Goal: Task Accomplishment & Management: Manage account settings

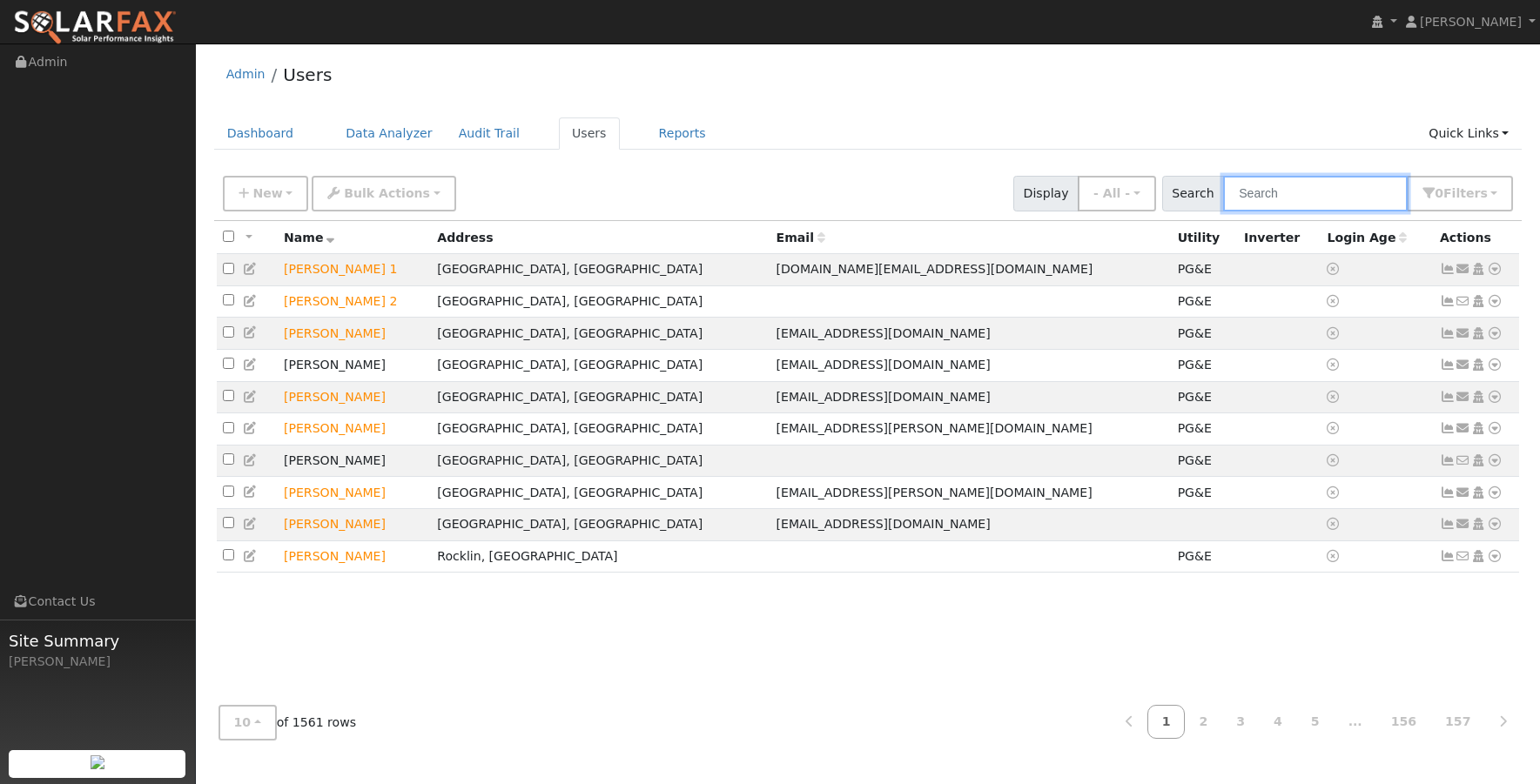
click at [1332, 194] on input "text" at bounding box center [1314, 193] width 184 height 36
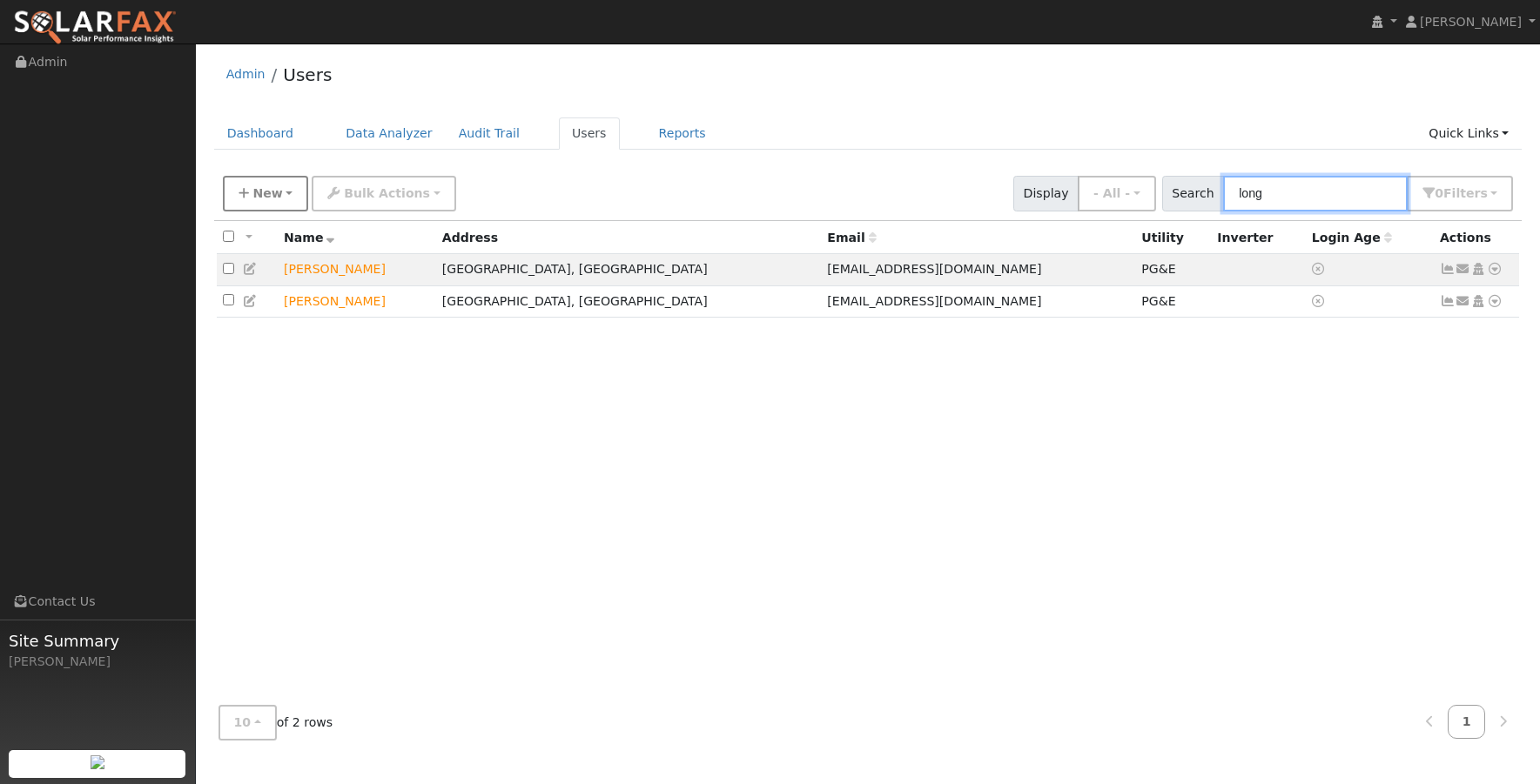
type input "long"
click at [251, 194] on button "New" at bounding box center [266, 193] width 86 height 36
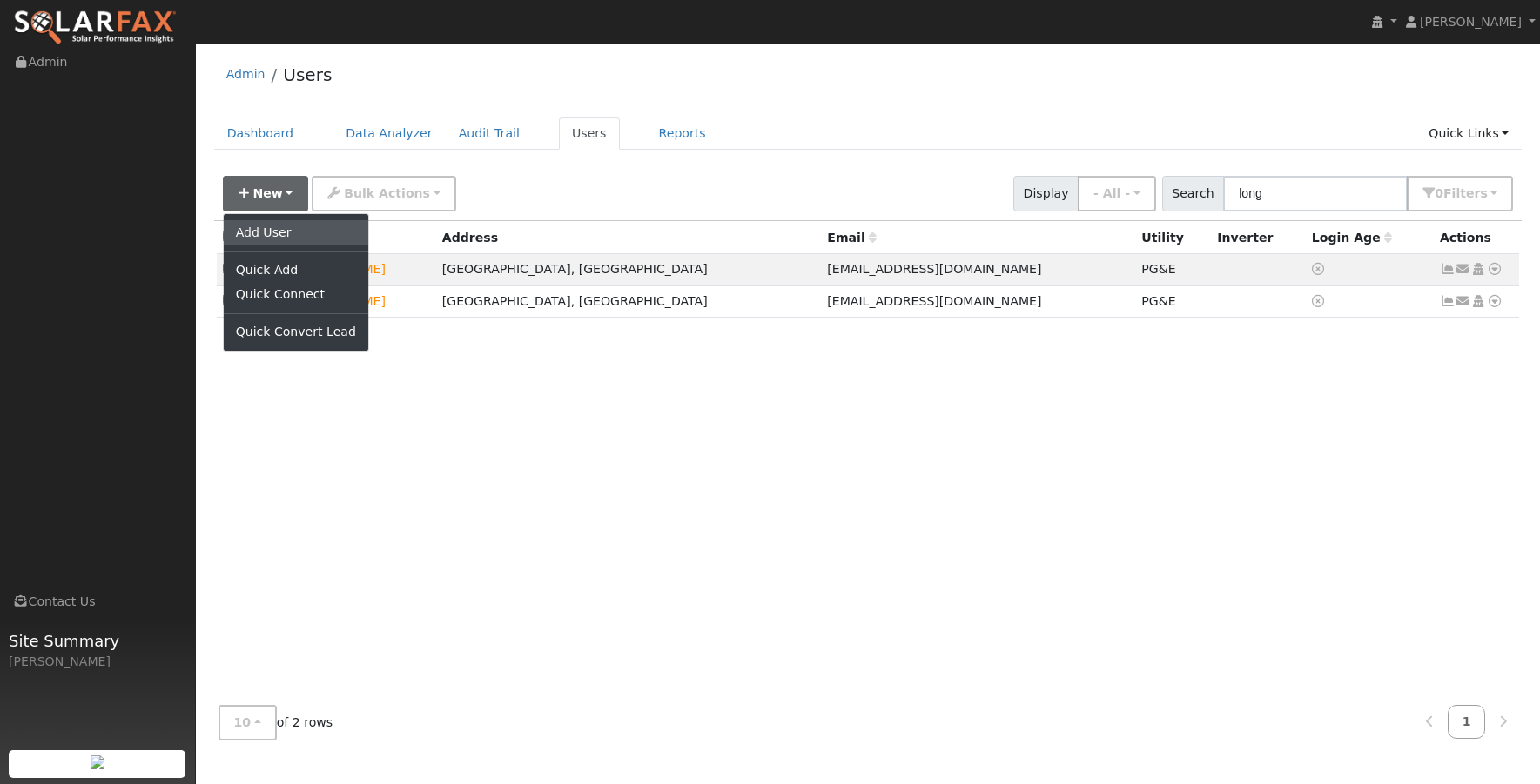
click at [248, 226] on link "Add User" at bounding box center [296, 232] width 144 height 24
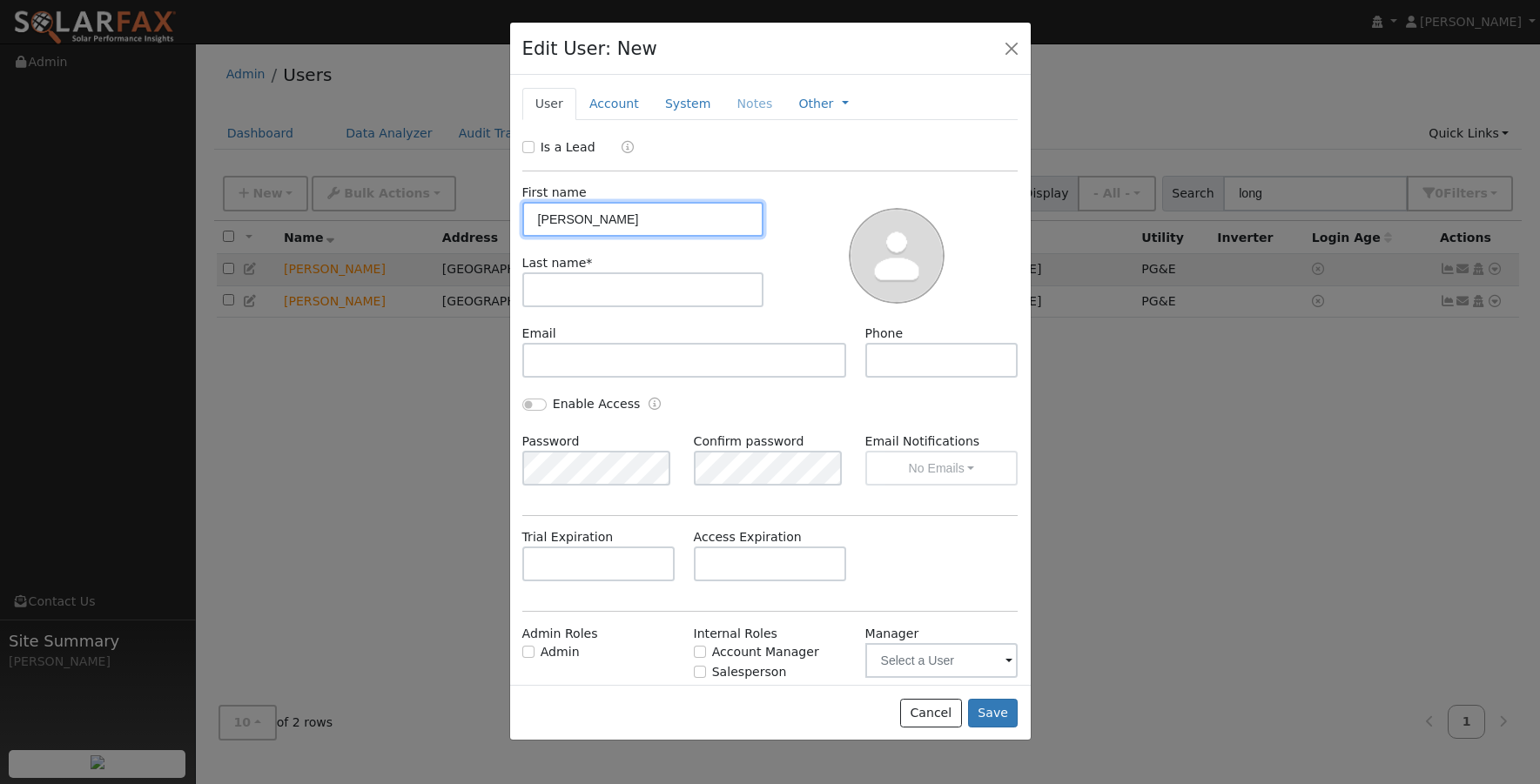
type input "Steve"
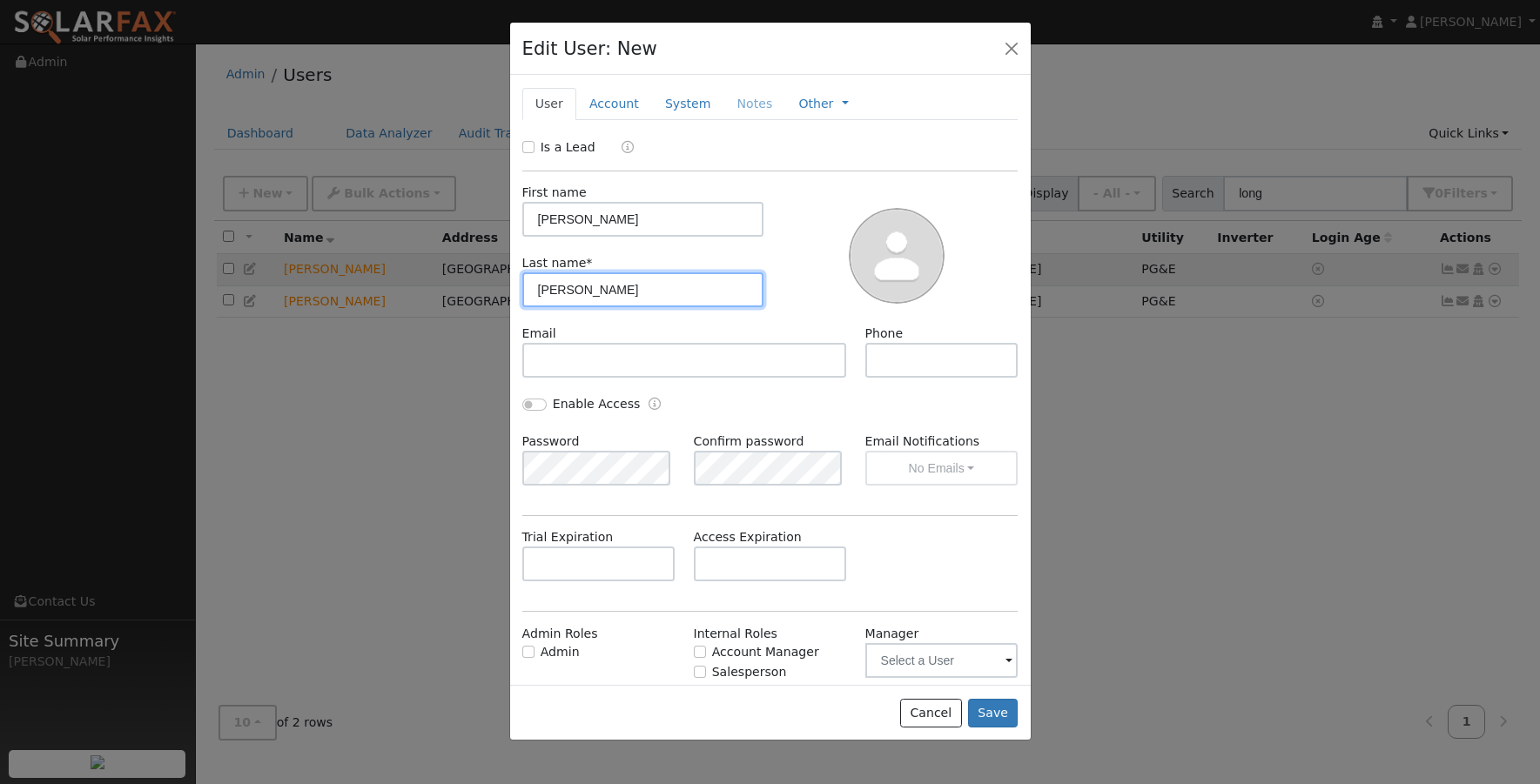
type input "Longino"
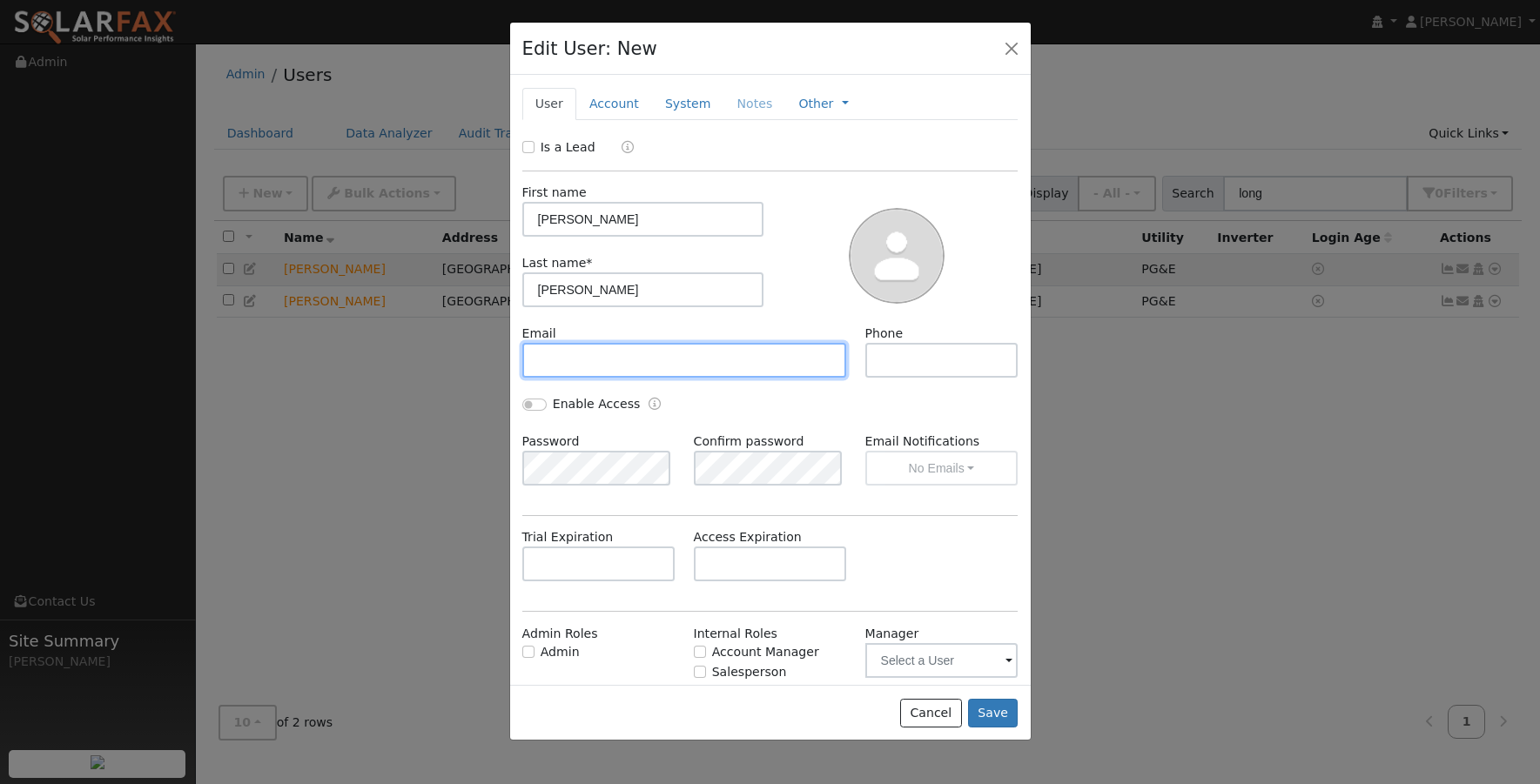
paste input "sglongino@gmail.com"
type input "sglongino@gmail.com"
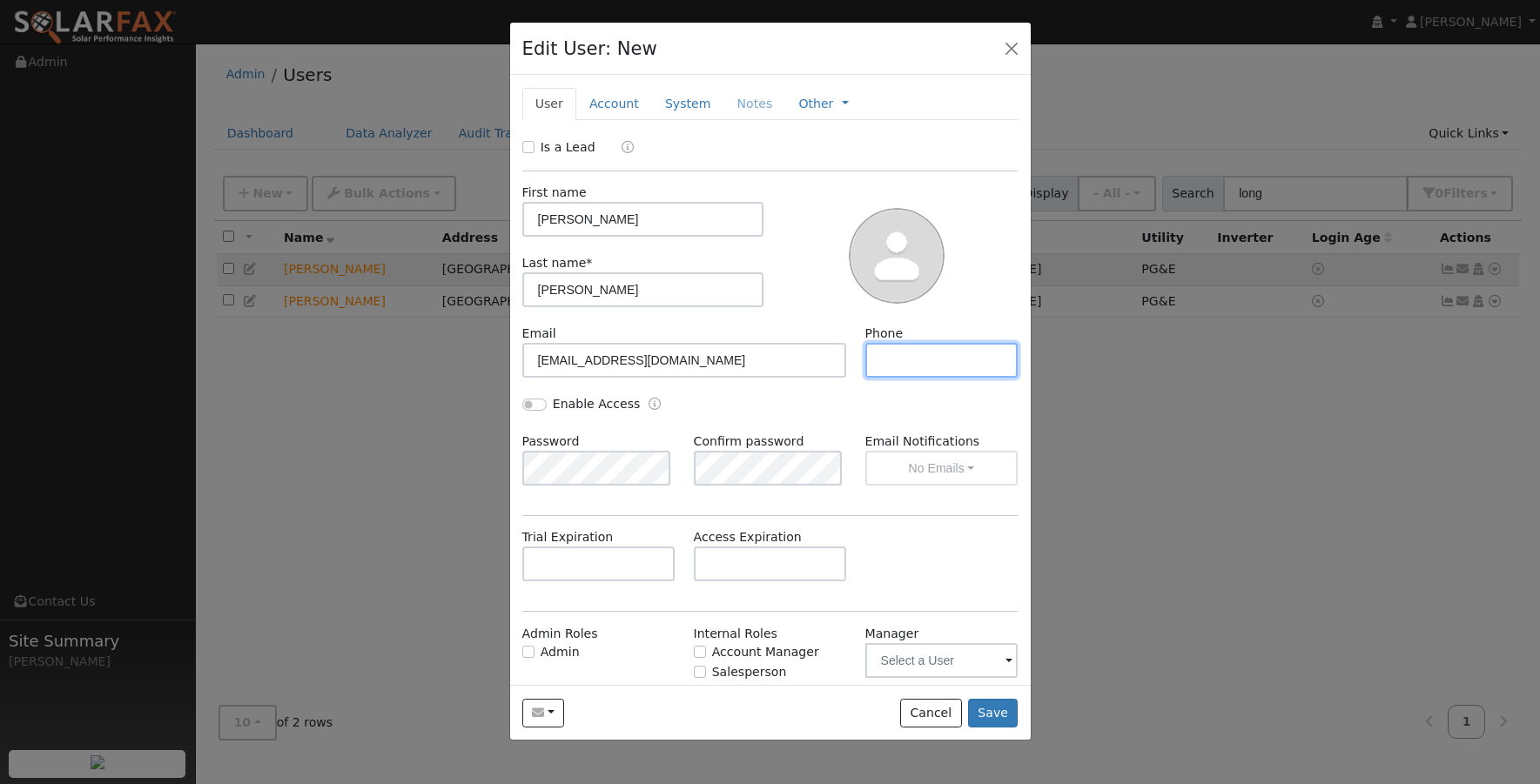
click at [900, 347] on input "text" at bounding box center [941, 360] width 153 height 35
paste input "(707) 451-8378"
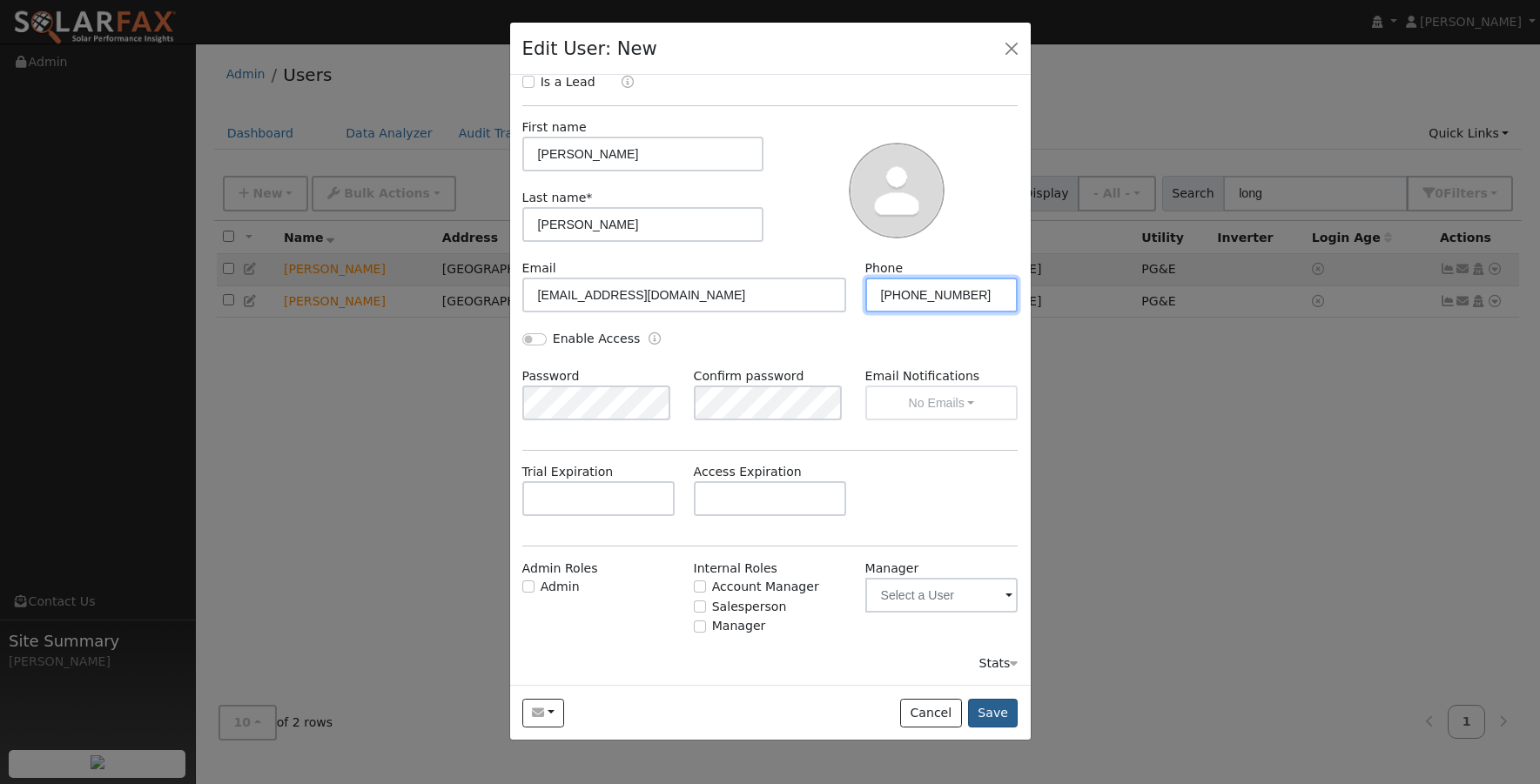
type input "(707) 451-8378"
click at [992, 717] on button "Save" at bounding box center [993, 714] width 51 height 30
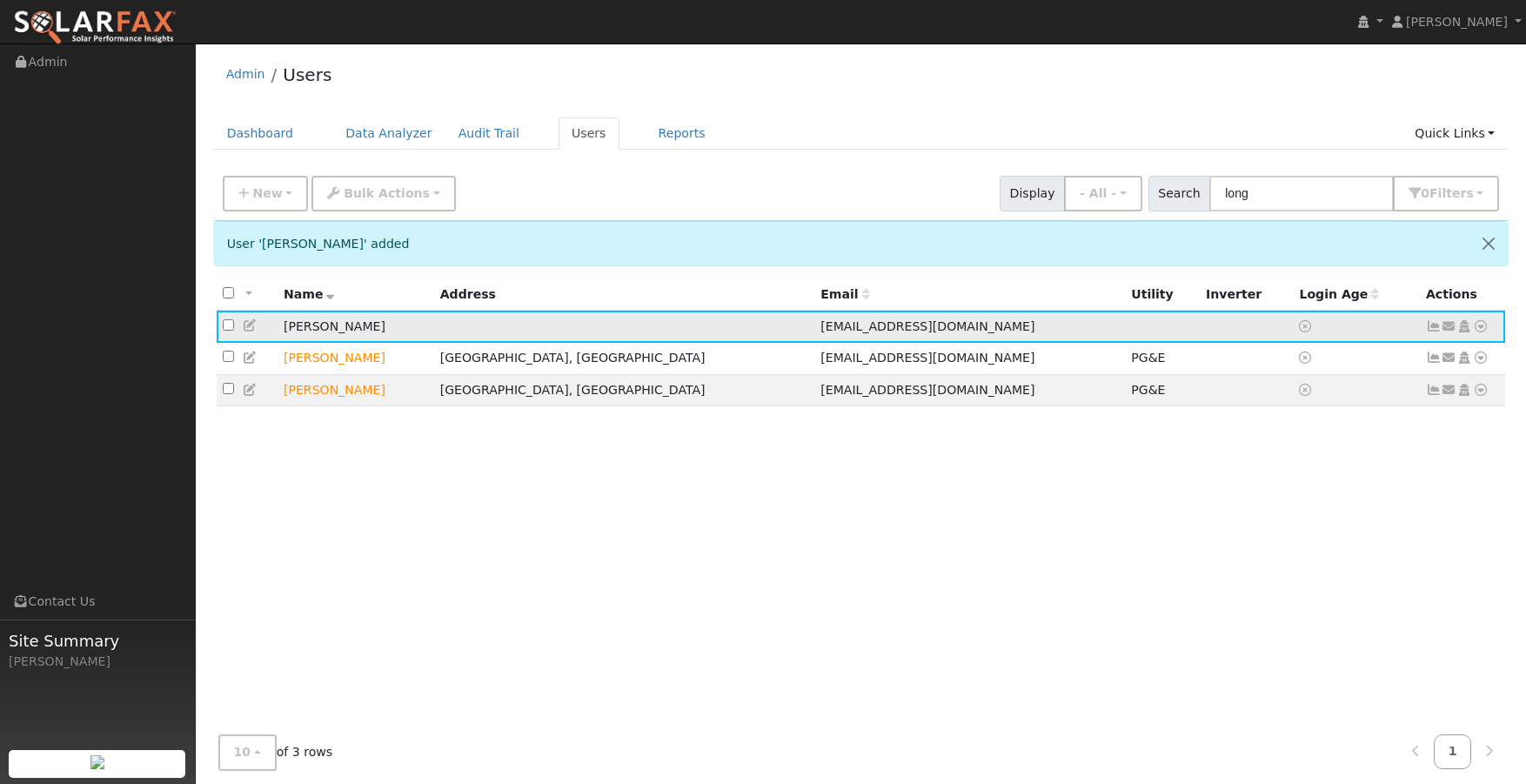
click at [397, 331] on td "Steve Longino" at bounding box center [356, 327] width 156 height 32
click at [229, 330] on input "checkbox" at bounding box center [229, 325] width 11 height 11
checkbox input "true"
click at [1433, 331] on icon at bounding box center [1433, 326] width 16 height 12
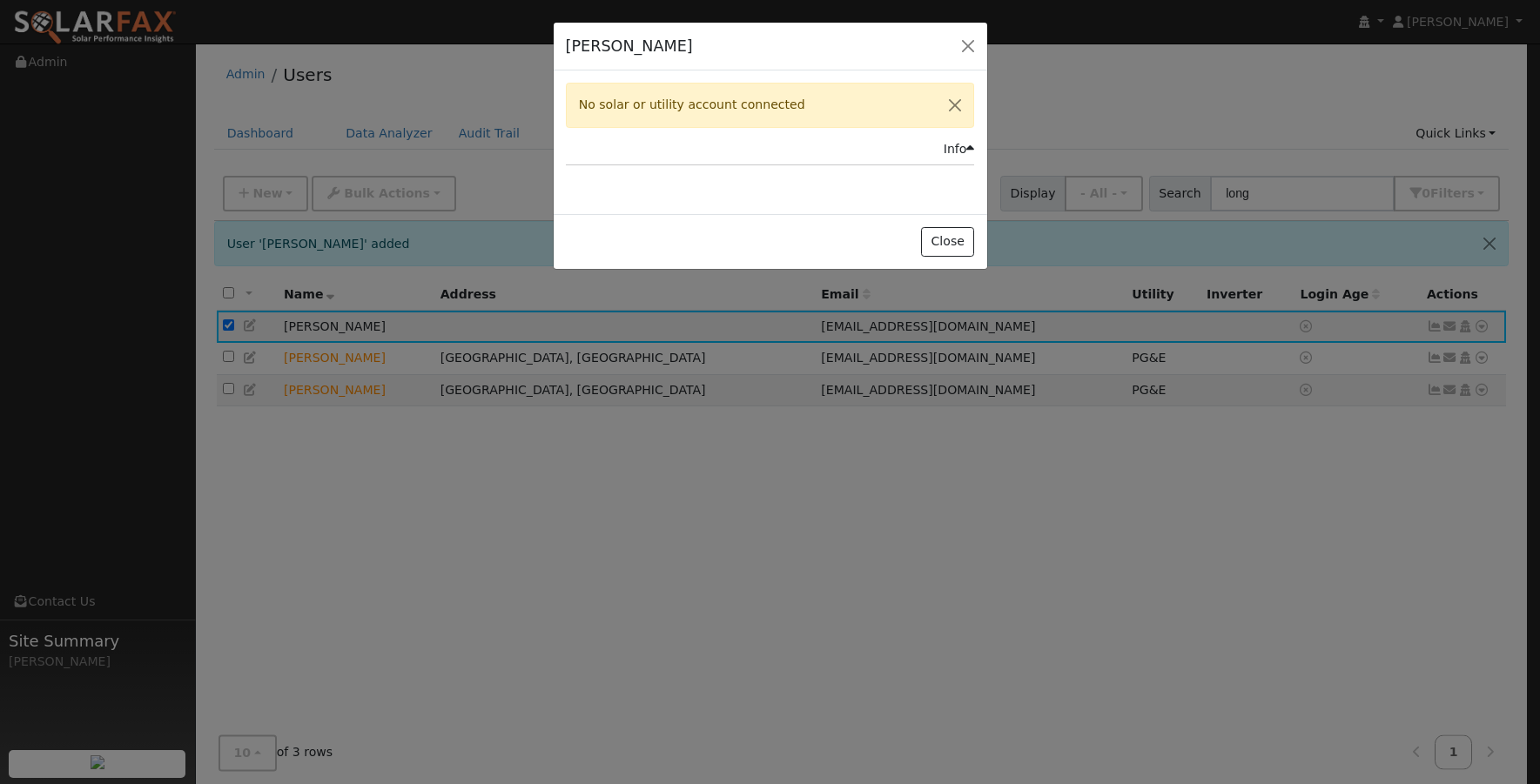
click at [810, 106] on div "No solar or utility account connected" at bounding box center [770, 105] width 409 height 44
click at [950, 240] on button "Close" at bounding box center [946, 242] width 53 height 30
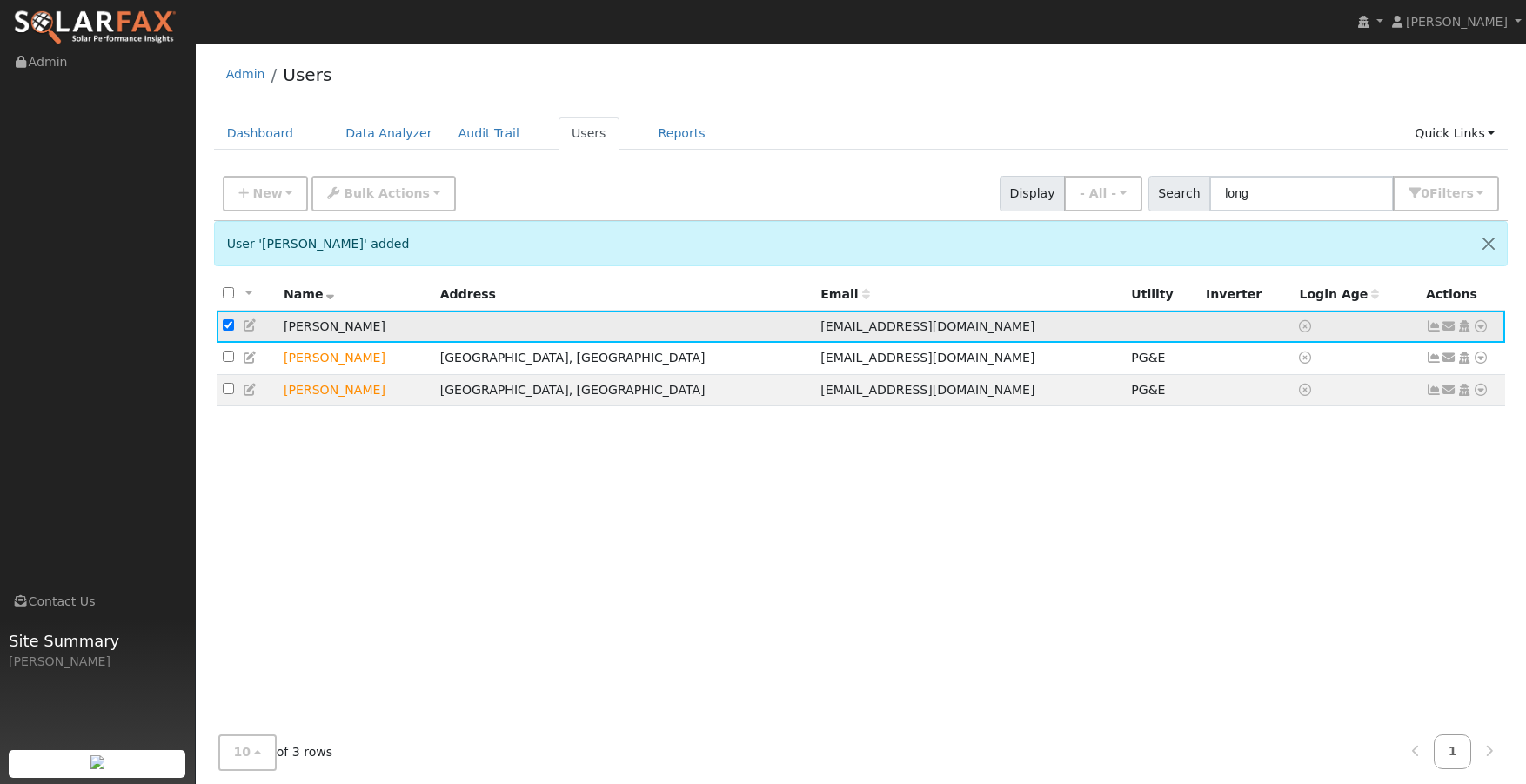
click at [946, 334] on td "sglongino@gmail.com" at bounding box center [970, 327] width 311 height 32
click at [1481, 328] on icon at bounding box center [1481, 326] width 16 height 12
click at [1287, 460] on link "Utility" at bounding box center [1300, 457] width 121 height 24
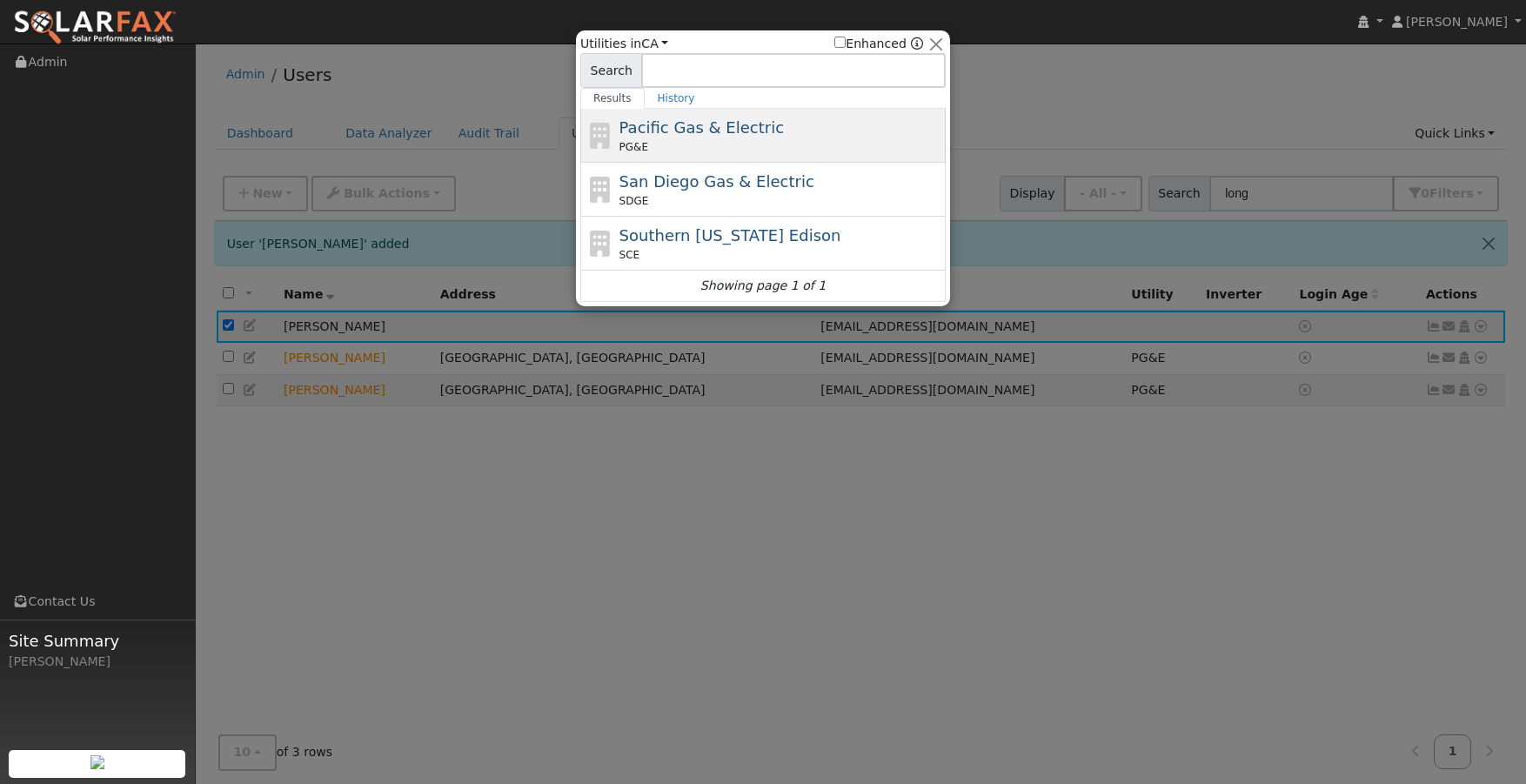
click at [660, 122] on span "Pacific Gas & Electric" at bounding box center [702, 128] width 165 height 19
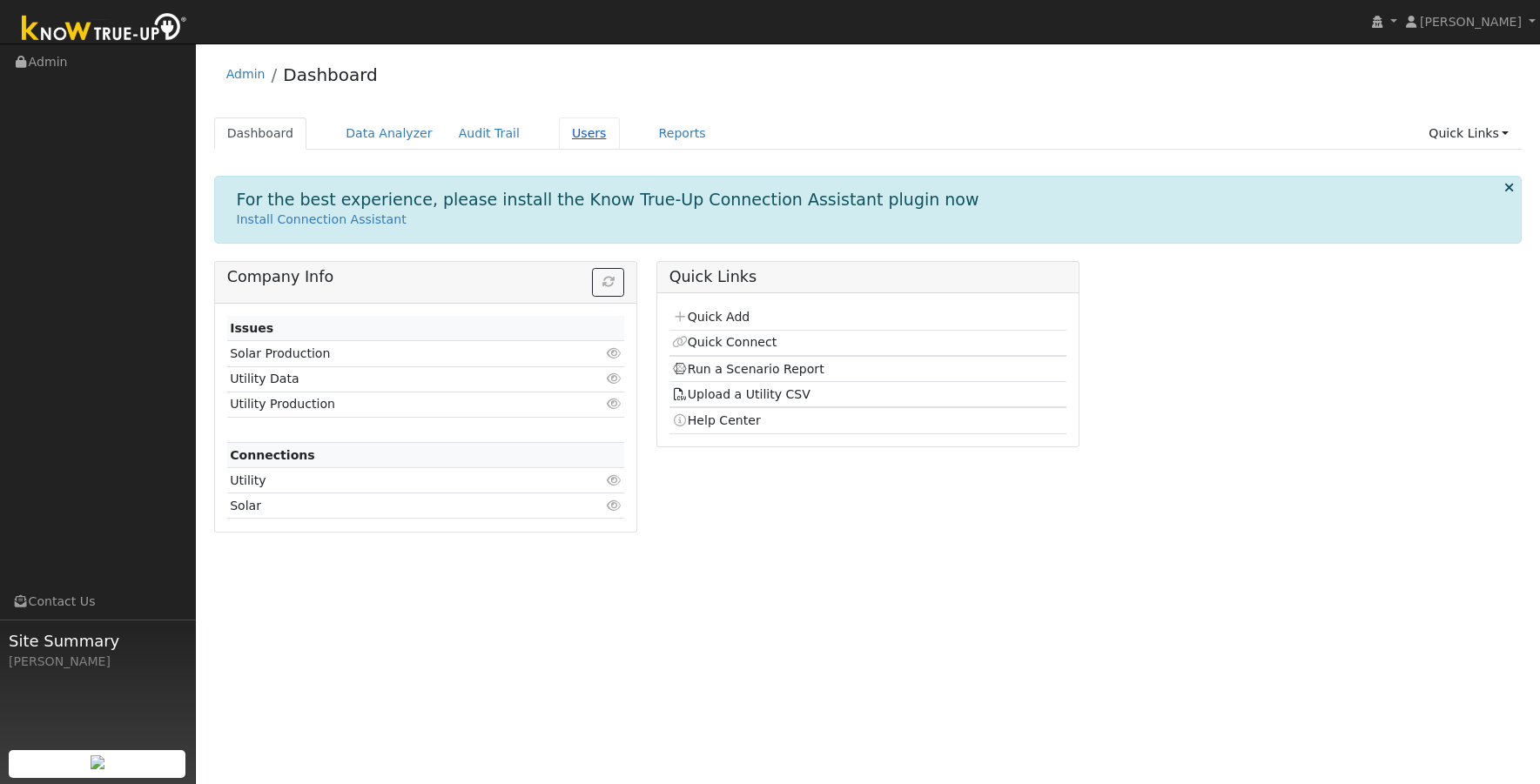
click at [570, 132] on link "Users" at bounding box center [589, 133] width 61 height 32
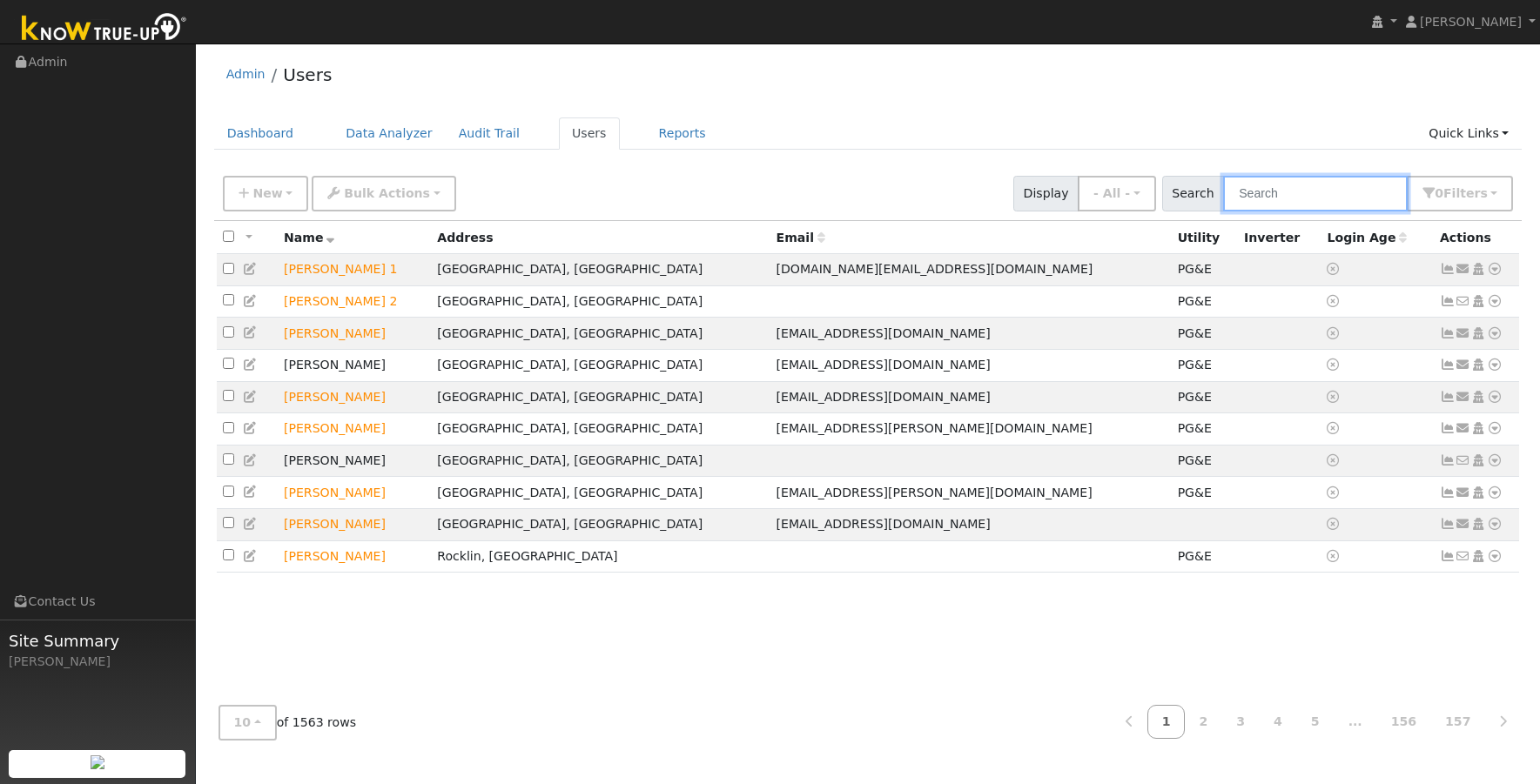
click at [1283, 201] on input "text" at bounding box center [1314, 193] width 184 height 36
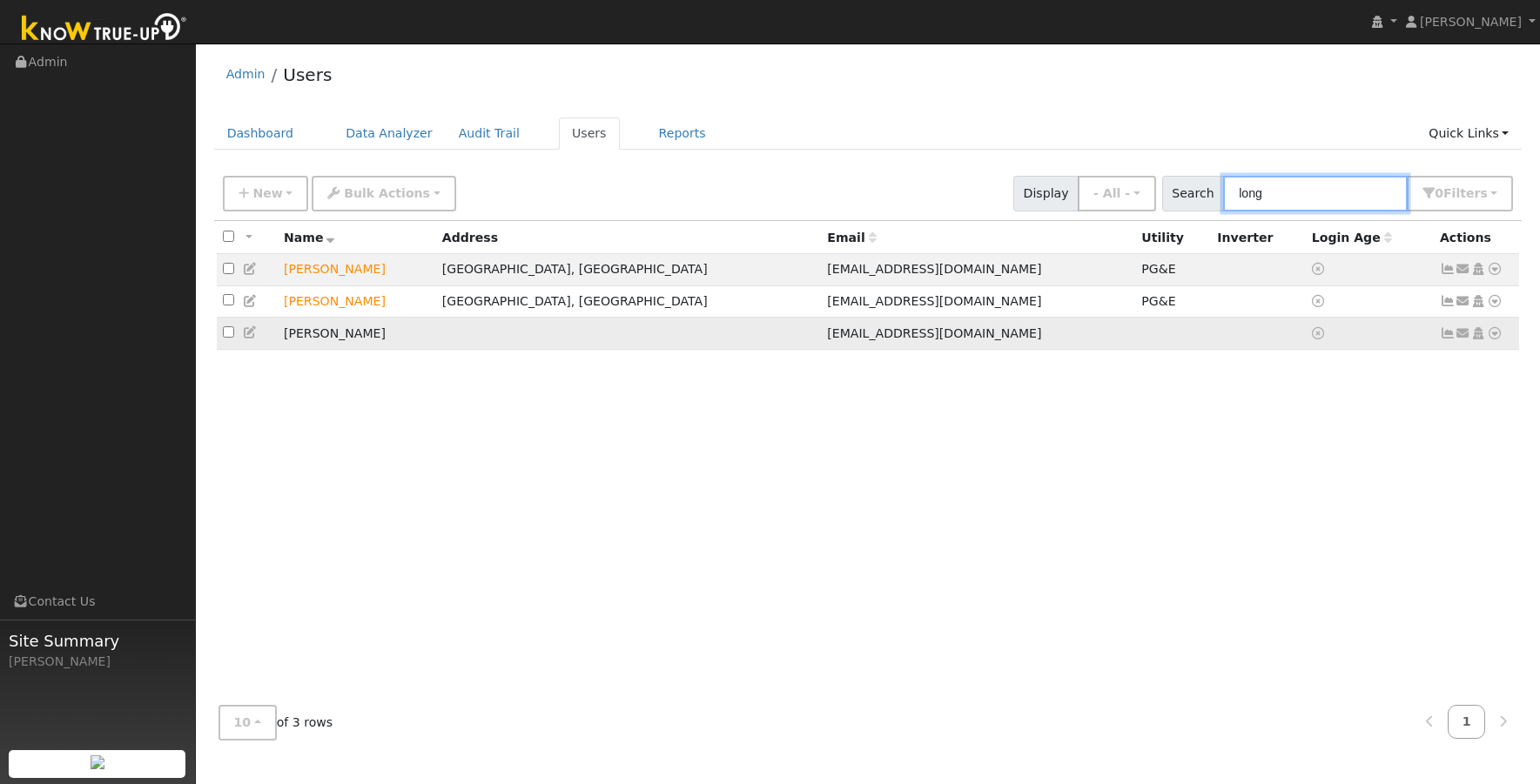
type input "long"
click at [421, 339] on td "Steve Longino" at bounding box center [357, 333] width 158 height 32
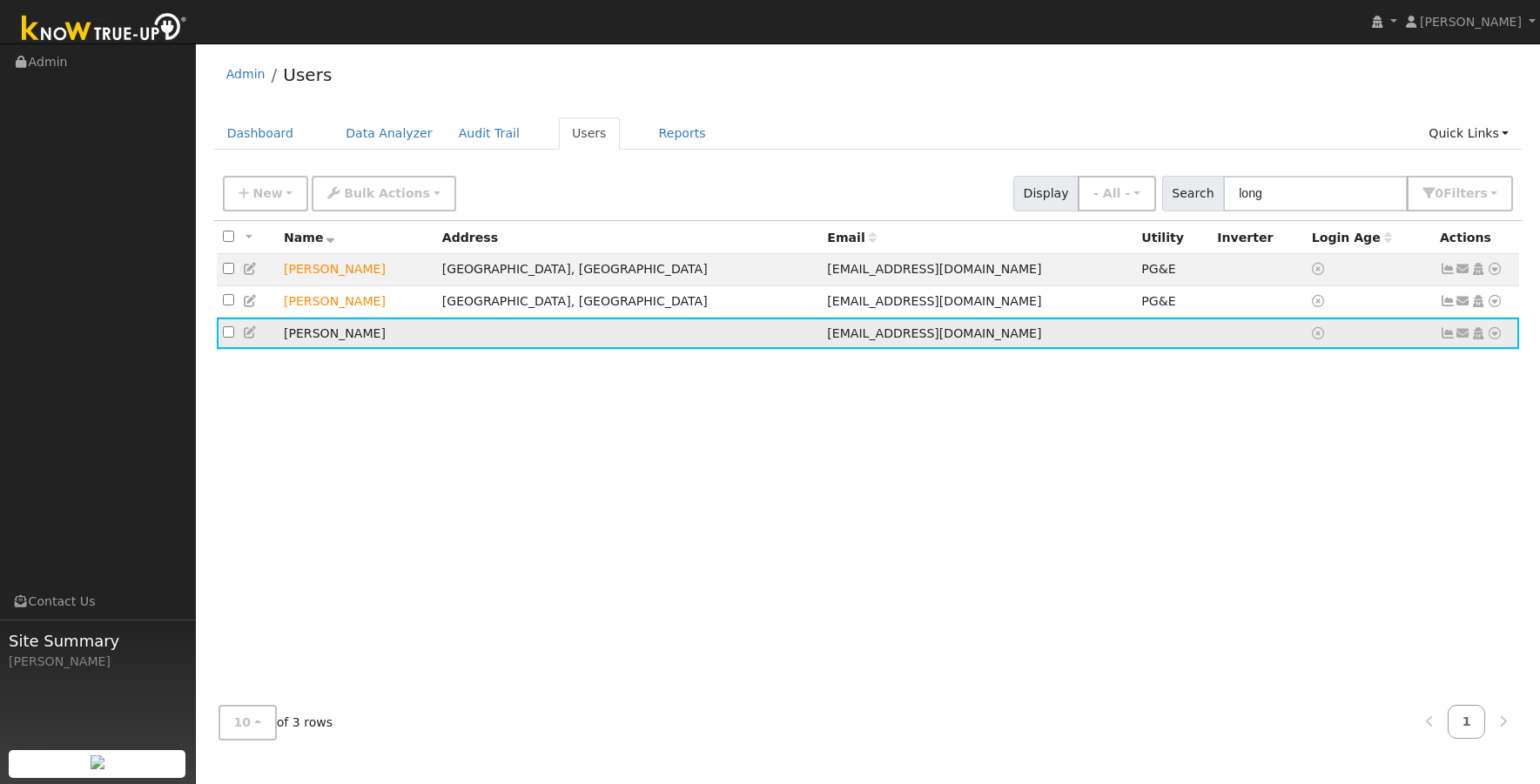
click at [1495, 339] on icon at bounding box center [1494, 332] width 16 height 12
click at [1321, 467] on link "Utility" at bounding box center [1313, 465] width 121 height 24
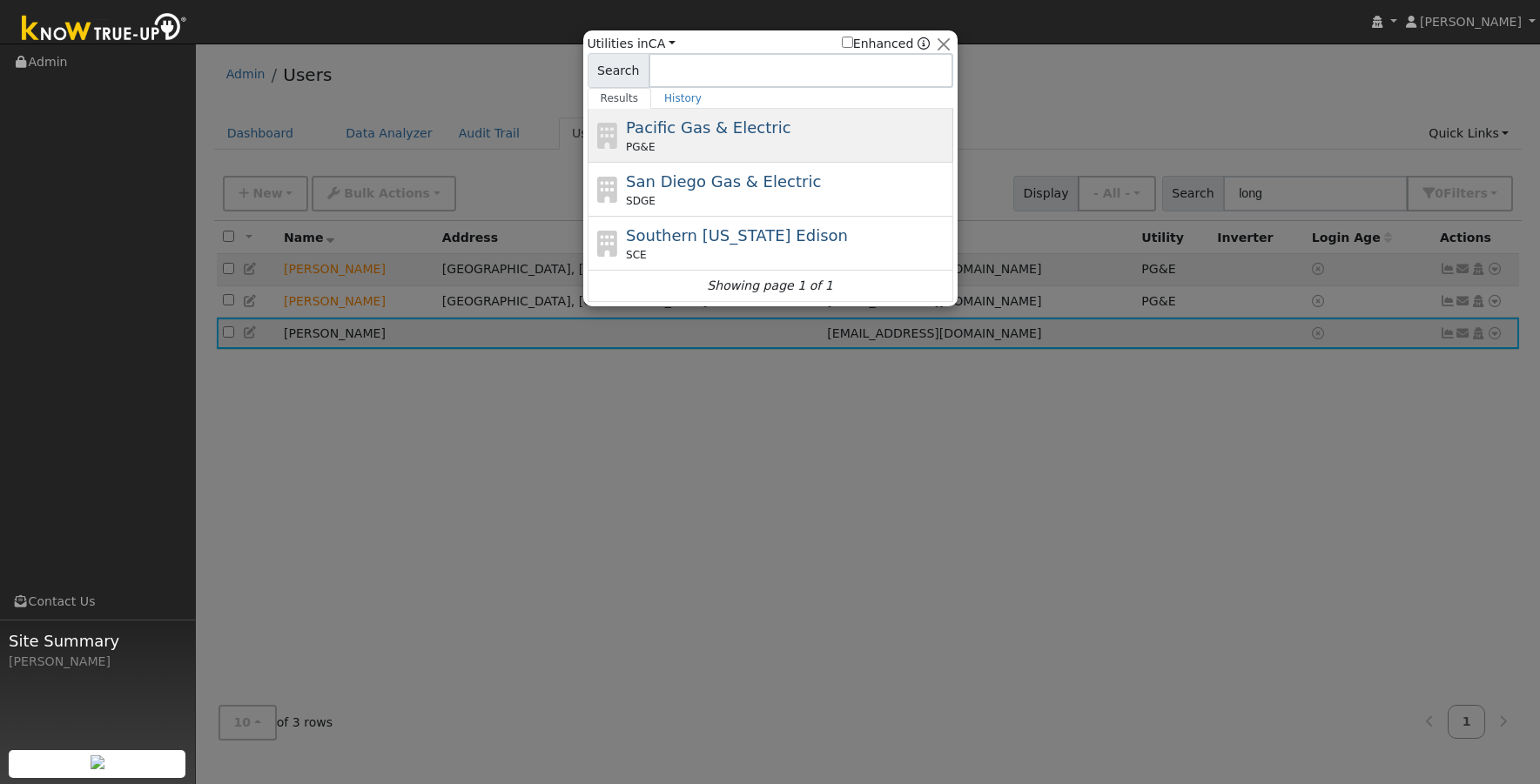
click at [672, 134] on span "Pacific Gas & Electric" at bounding box center [708, 128] width 165 height 19
